Goal: Task Accomplishment & Management: Manage account settings

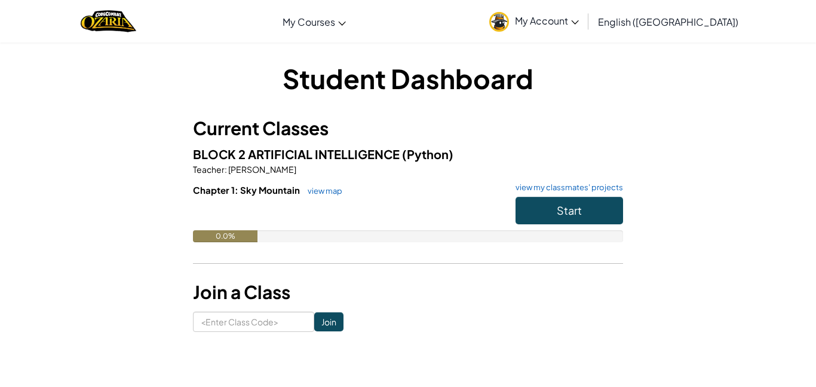
click at [585, 29] on link "My Account" at bounding box center [534, 21] width 102 height 38
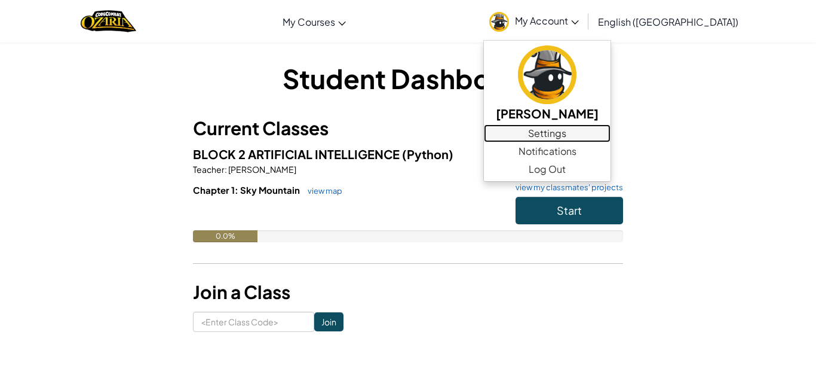
click at [611, 131] on link "Settings" at bounding box center [547, 133] width 127 height 18
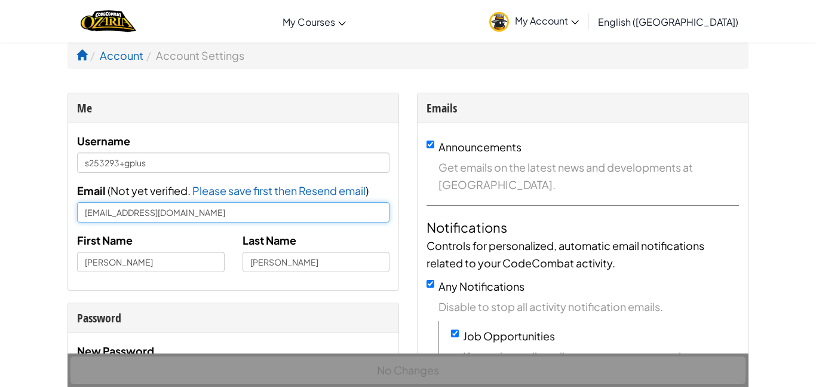
drag, startPoint x: 225, startPoint y: 216, endPoint x: 66, endPoint y: 192, distance: 161.3
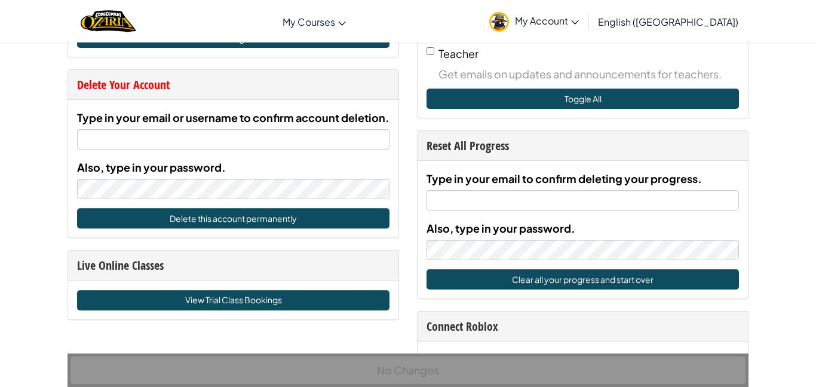
scroll to position [567, 0]
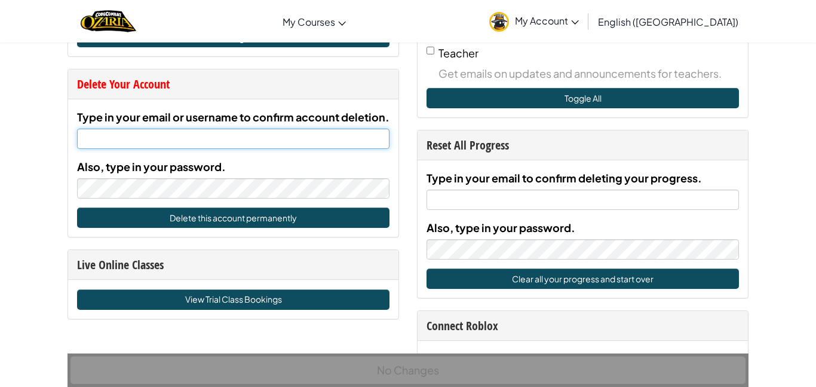
click at [167, 139] on input "Type in your email or username to confirm account deletion." at bounding box center [233, 138] width 312 height 20
paste input "[EMAIL_ADDRESS][DOMAIN_NAME]"
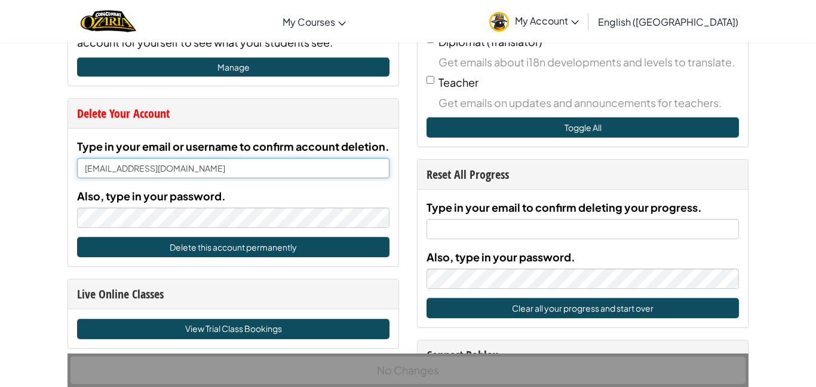
scroll to position [544, 0]
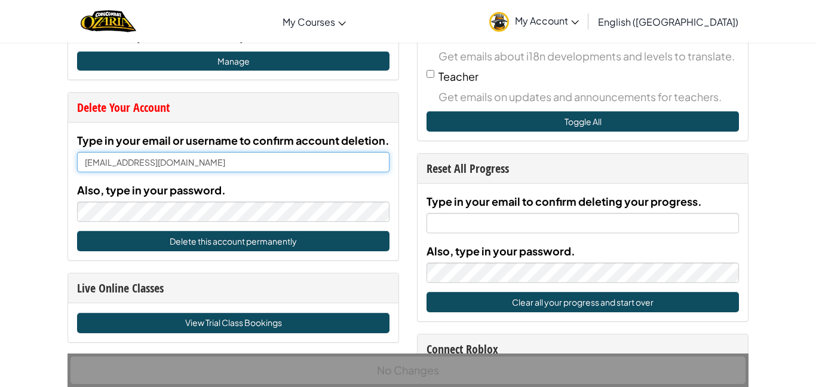
type input "[EMAIL_ADDRESS][DOMAIN_NAME]"
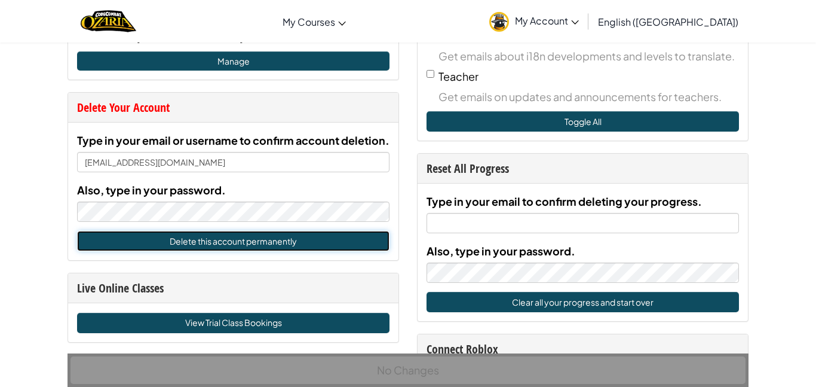
click at [244, 243] on button "Delete this account permanently" at bounding box center [233, 241] width 312 height 20
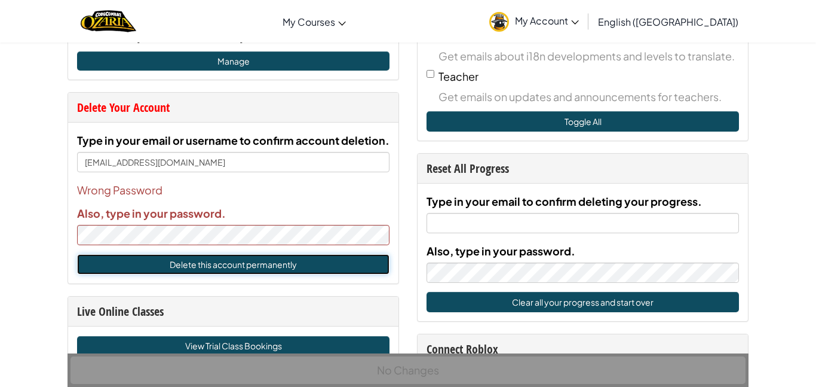
click at [256, 259] on button "Delete this account permanently" at bounding box center [233, 264] width 312 height 20
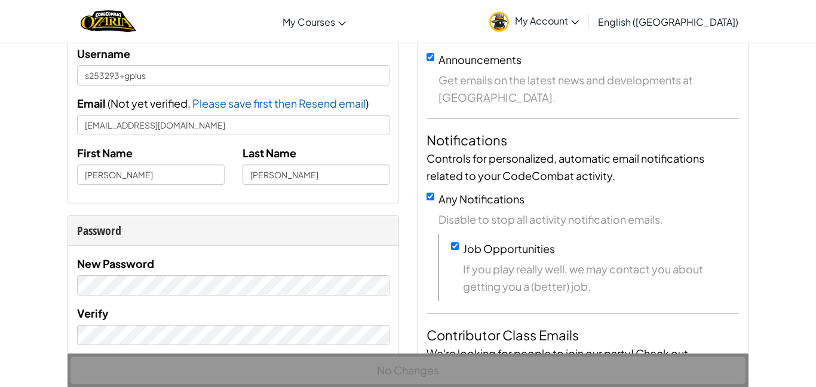
scroll to position [89, 0]
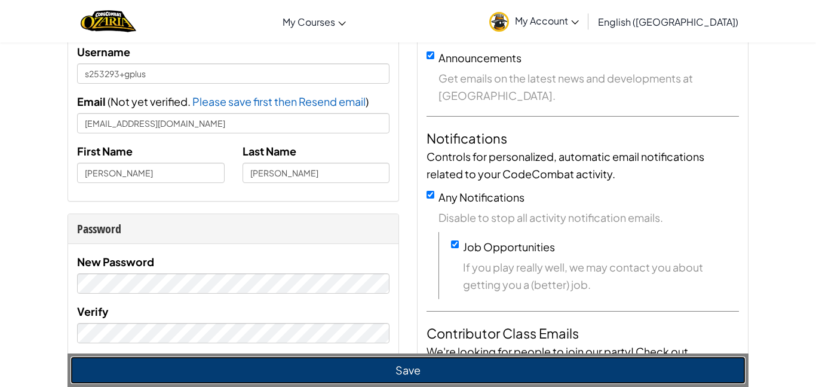
click at [272, 373] on button "Save" at bounding box center [407, 369] width 675 height 27
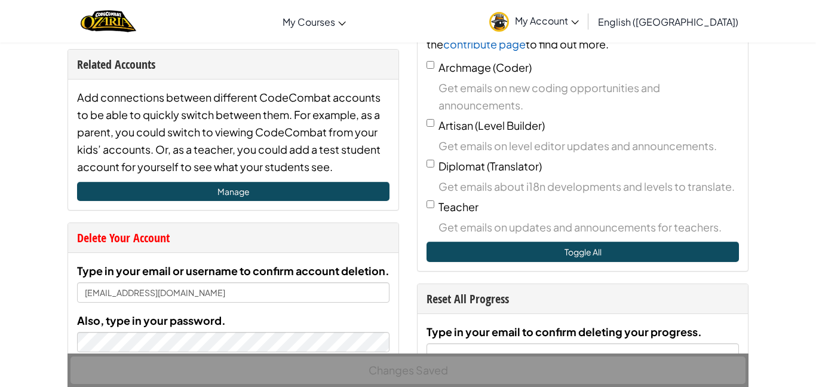
scroll to position [427, 0]
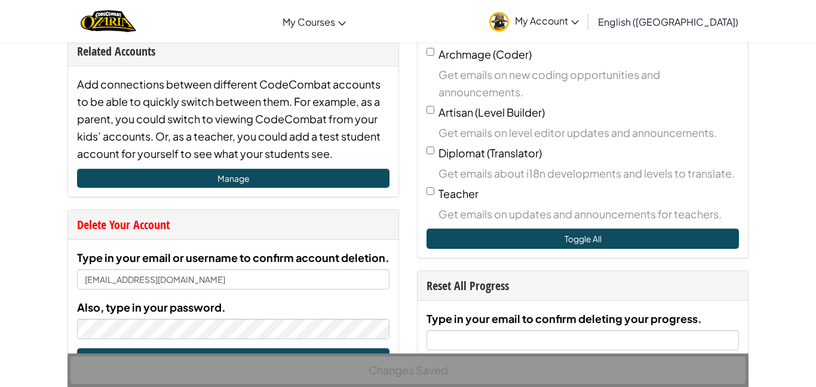
click at [290, 315] on div "Also, type in your password." at bounding box center [233, 318] width 312 height 41
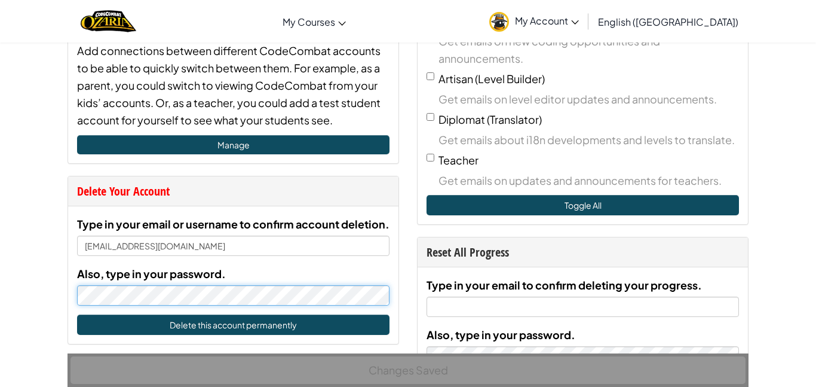
scroll to position [486, 0]
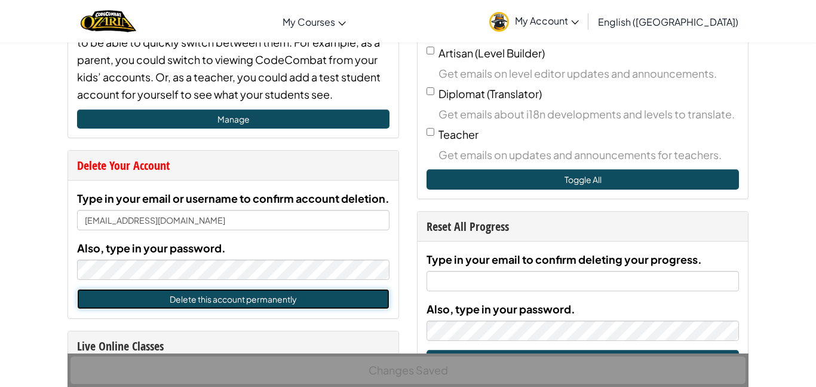
click at [354, 295] on button "Delete this account permanently" at bounding box center [233, 299] width 312 height 20
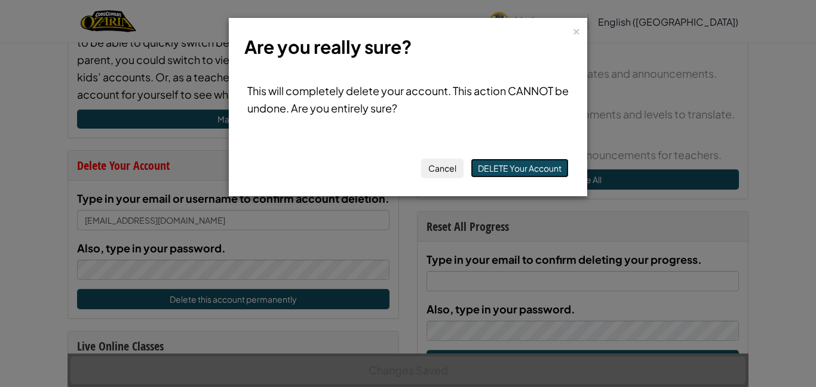
click at [527, 164] on button "DELETE Your Account" at bounding box center [520, 167] width 98 height 19
